Goal: Task Accomplishment & Management: Use online tool/utility

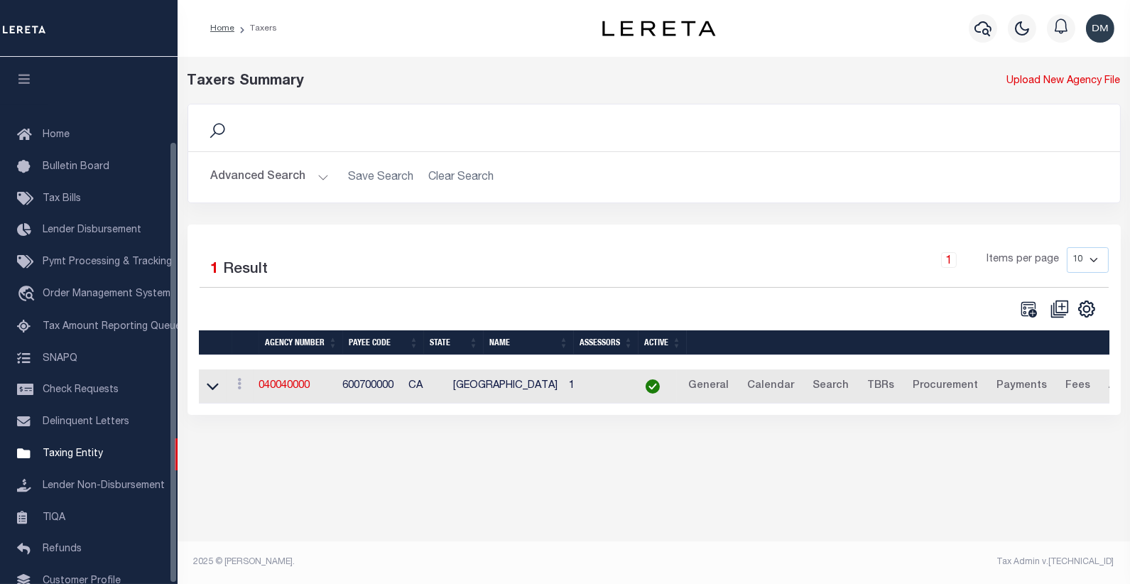
scroll to position [101, 0]
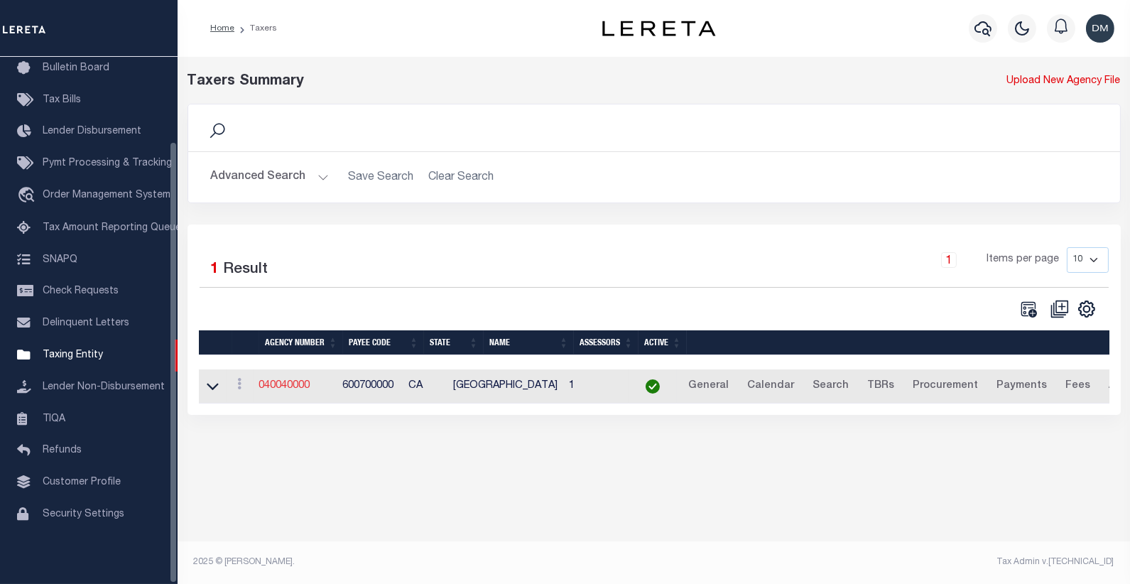
click at [275, 388] on link "040040000" at bounding box center [284, 386] width 51 height 10
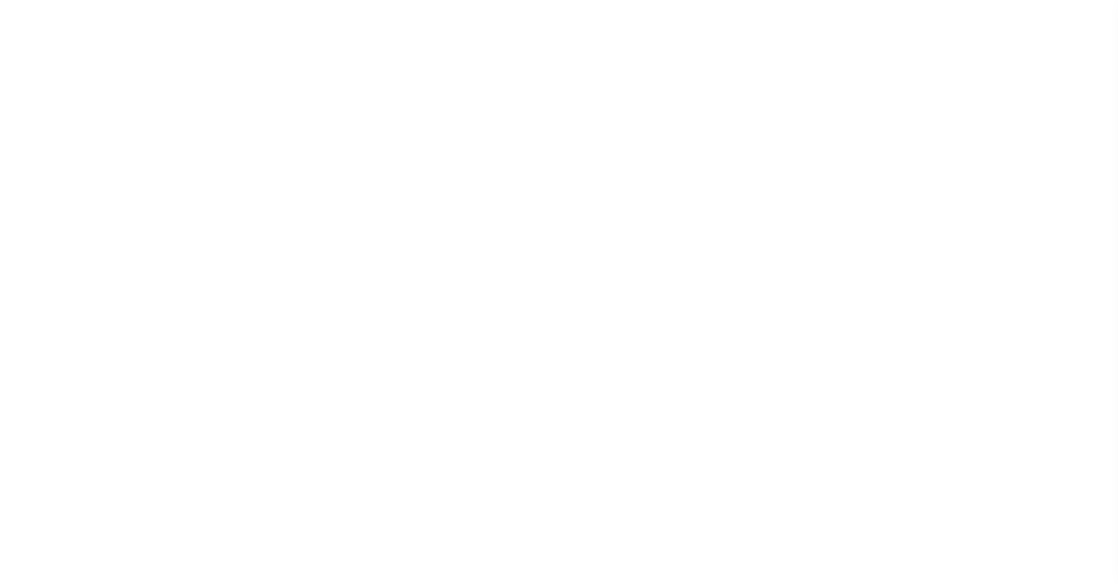
select select
checkbox input "false"
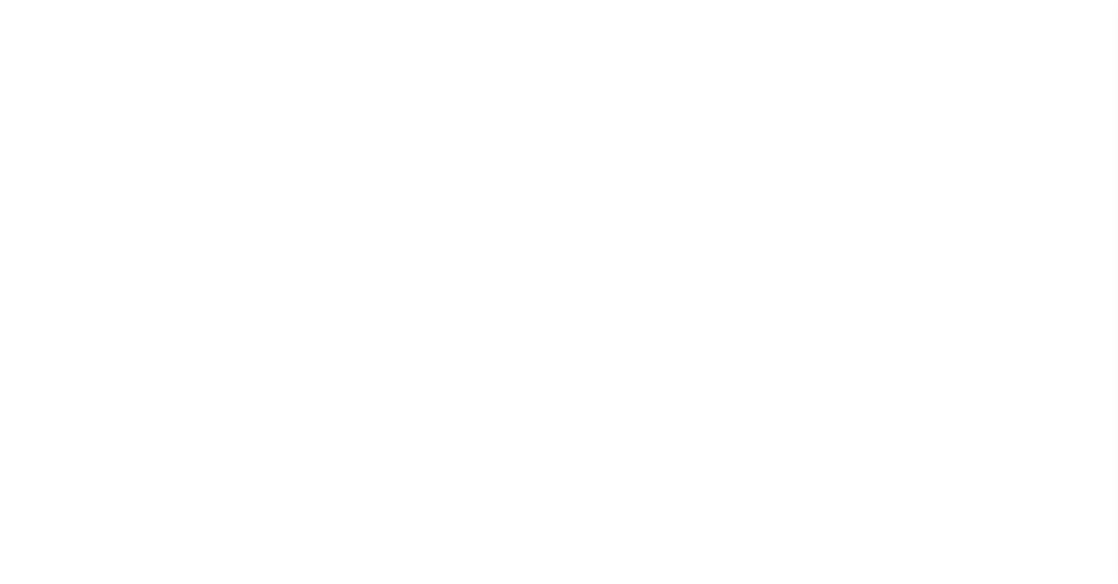
checkbox input "false"
type input "600700000"
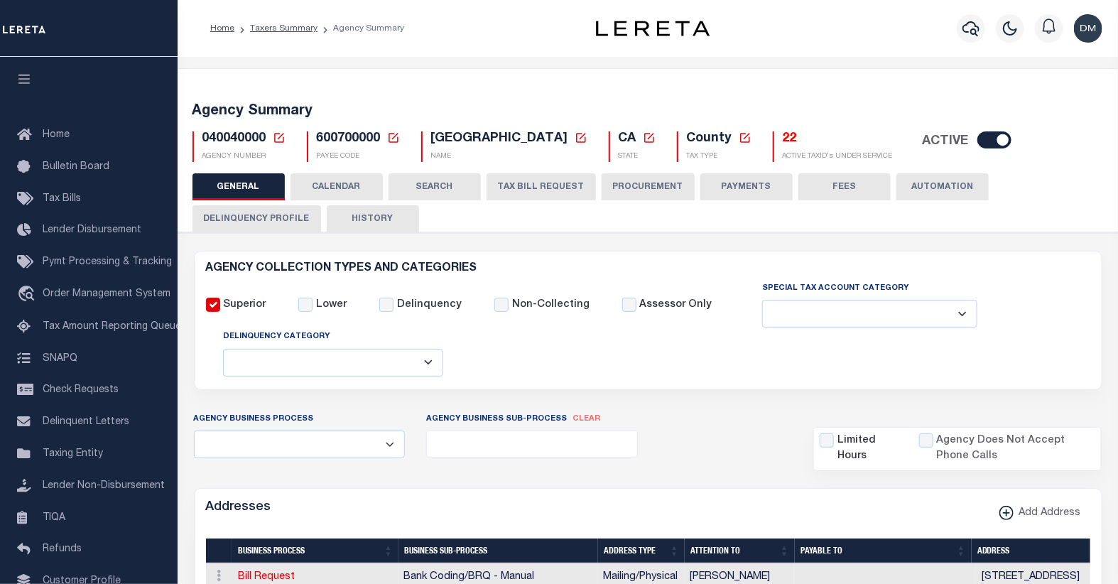
click at [279, 139] on icon at bounding box center [279, 137] width 13 height 13
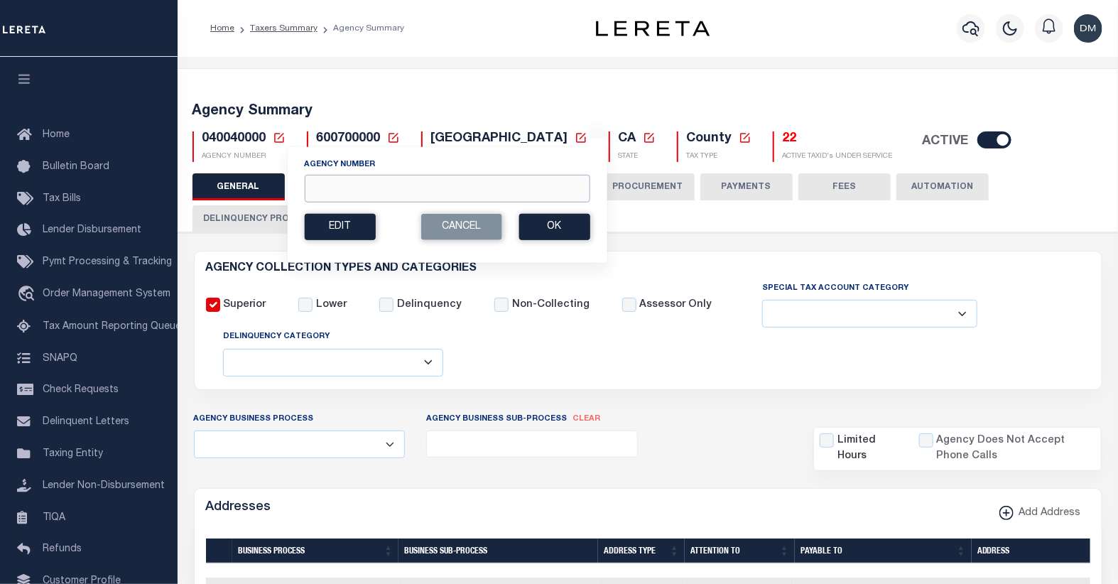
click at [349, 180] on input "Agency Number" at bounding box center [446, 189] width 285 height 28
type input "420200905"
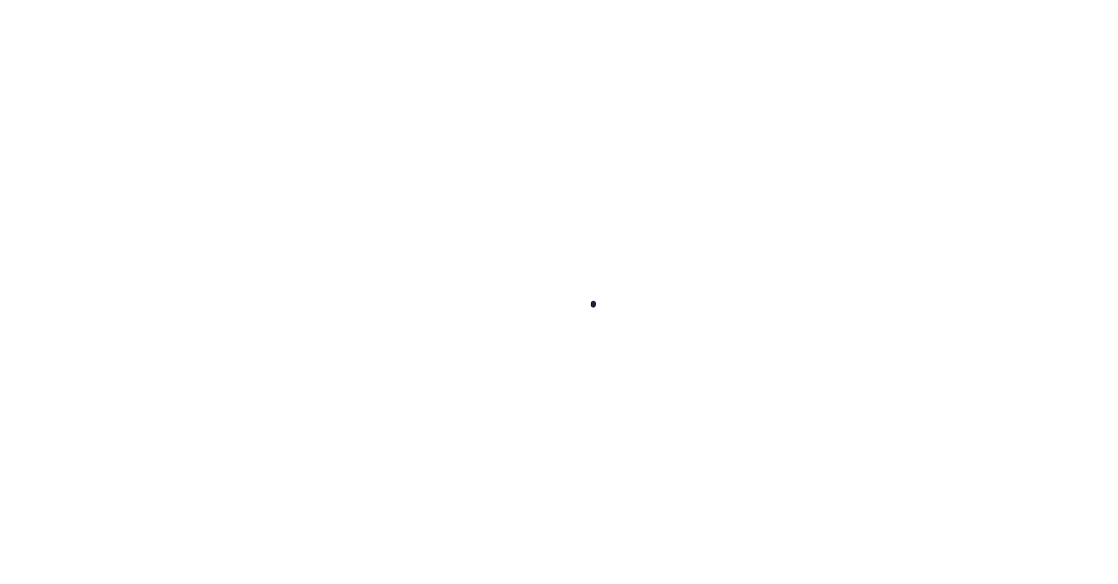
select select
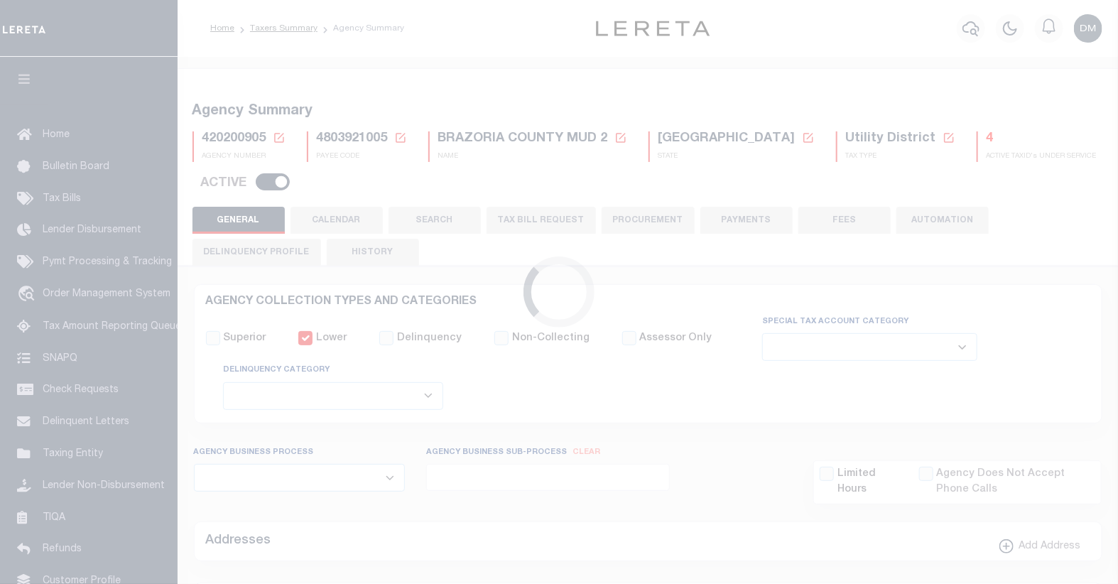
checkbox input "false"
select select "1"
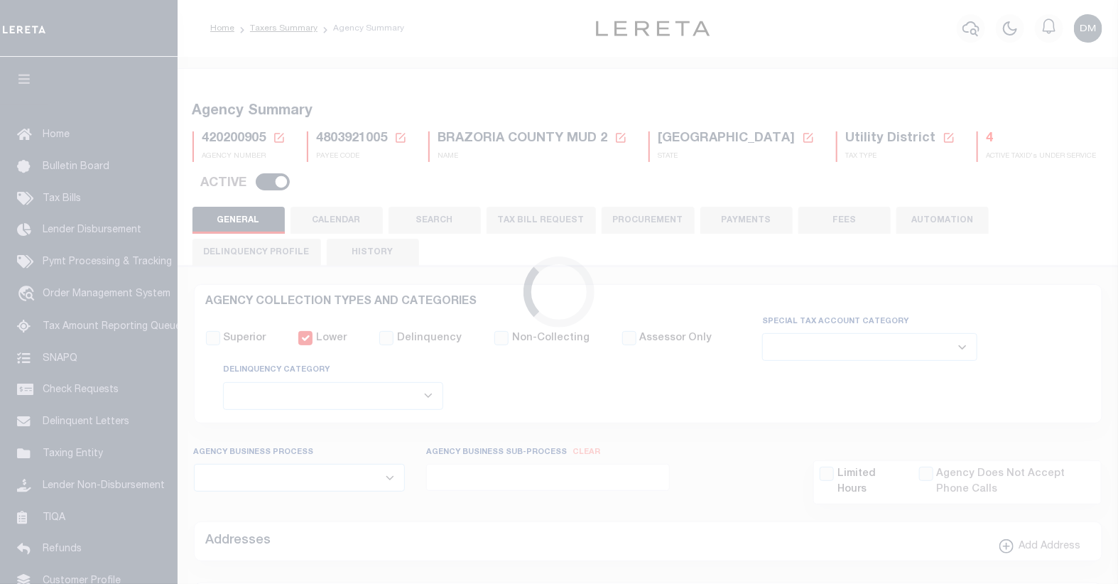
checkbox input "false"
type input "4803921005"
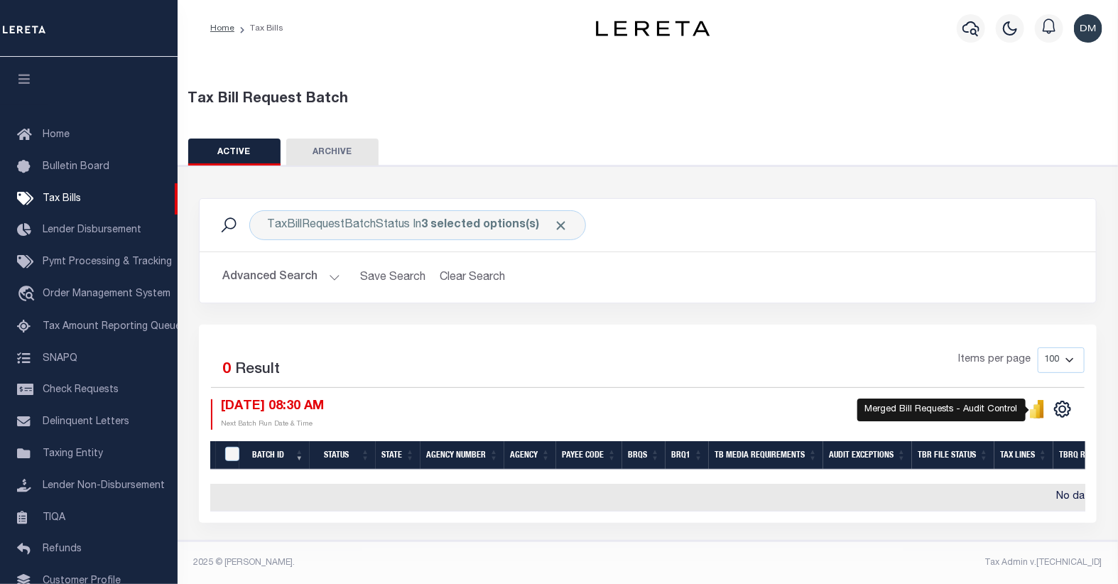
click at [1036, 413] on icon "" at bounding box center [1033, 413] width 6 height 9
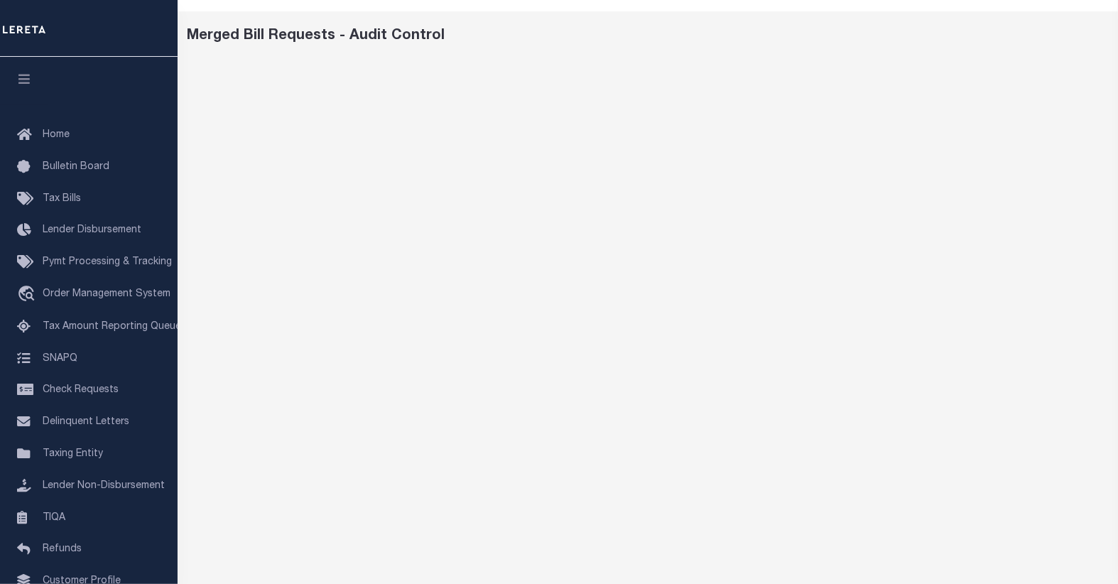
scroll to position [50, 0]
